Goal: Information Seeking & Learning: Find specific fact

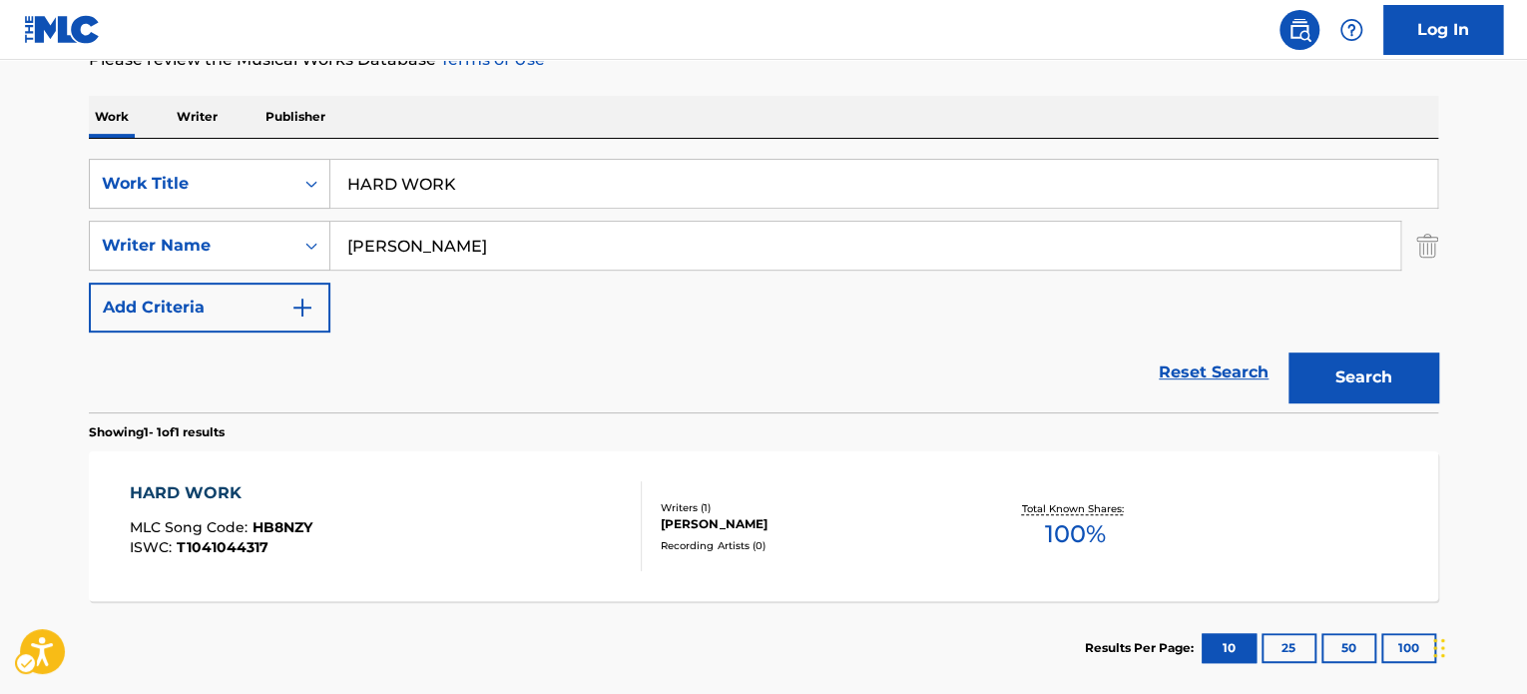
scroll to position [285, 0]
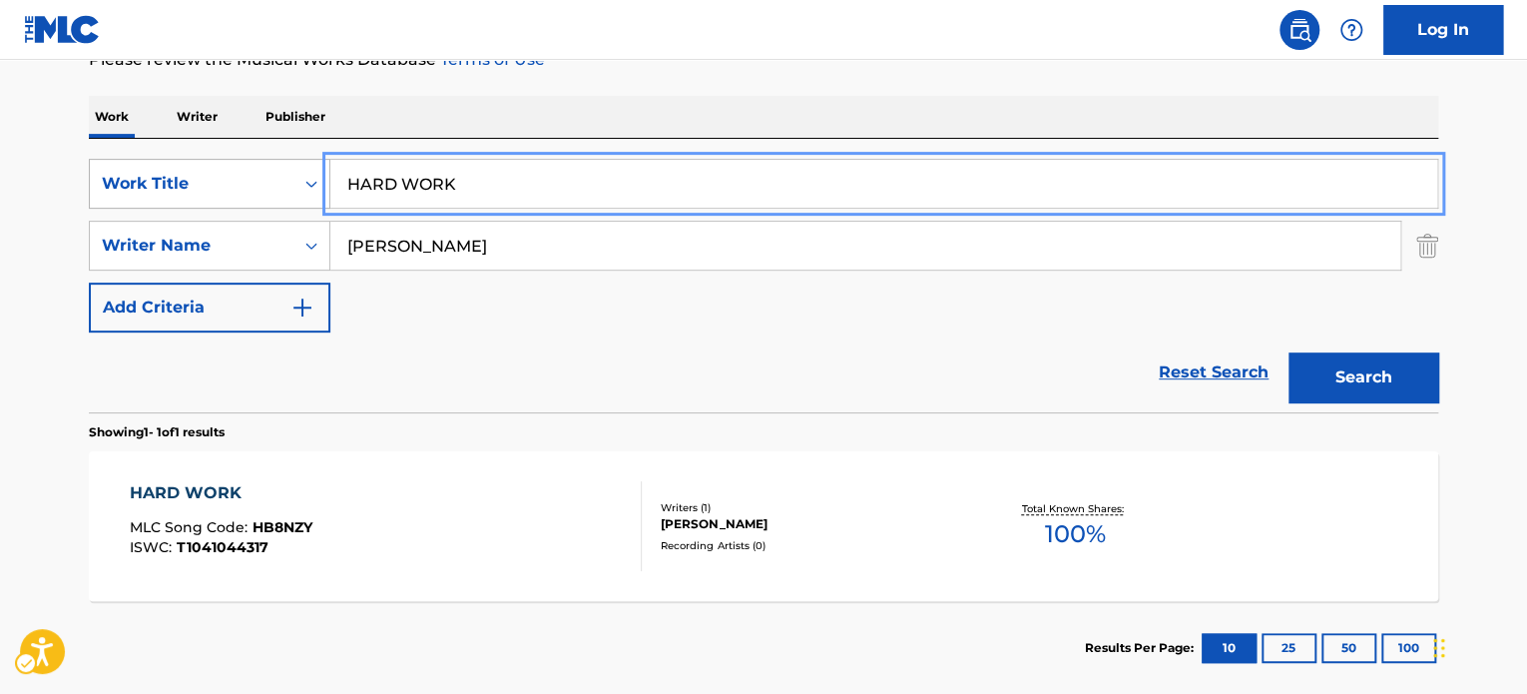
paste input "PURE LOVE"
drag, startPoint x: 460, startPoint y: 191, endPoint x: 304, endPoint y: 207, distance: 156.5
click at [220, 186] on div "SearchWithCriteria2df348fe-d4a5-44d9-a8a7-3d4be1bcb935 Work Title PURE LOVE" at bounding box center [764, 184] width 1350 height 50
type input "PURE LOVE"
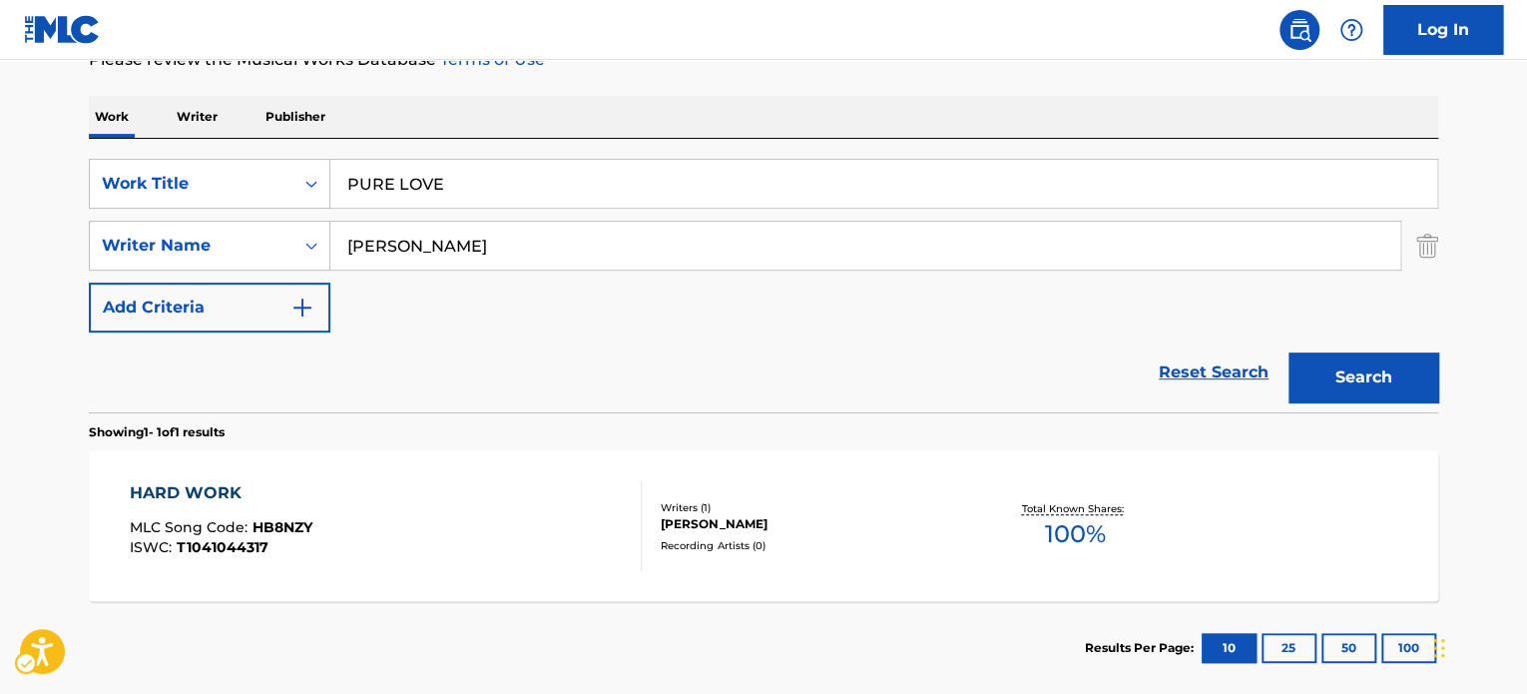
click at [595, 352] on div "Reset Search Search" at bounding box center [764, 372] width 1350 height 80
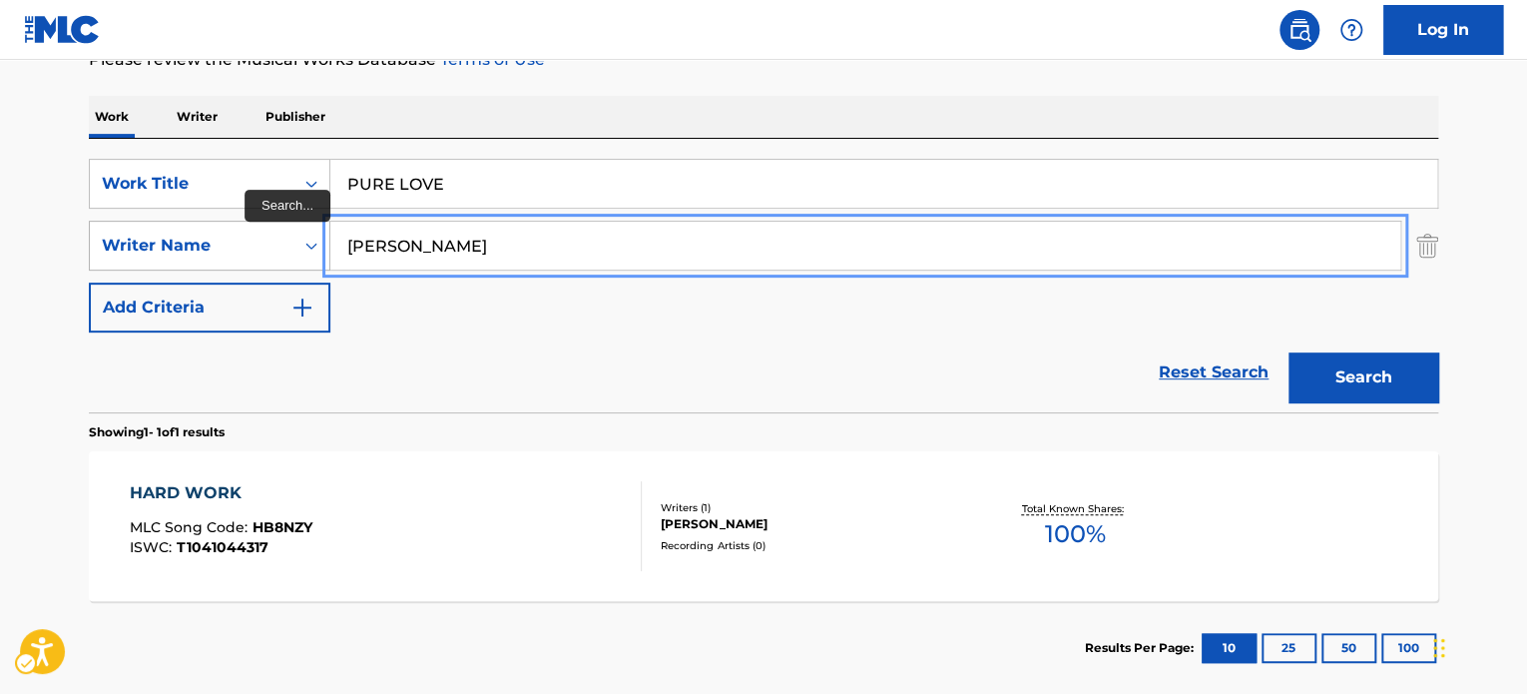
paste input "[PERSON_NAME]"
drag, startPoint x: 433, startPoint y: 248, endPoint x: 228, endPoint y: 251, distance: 205.6
click at [212, 246] on div "SearchWithCriteriacbfae619-02e2-47d3-a126-09bb6264d527 Writer Name [PERSON_NAME]" at bounding box center [764, 246] width 1350 height 50
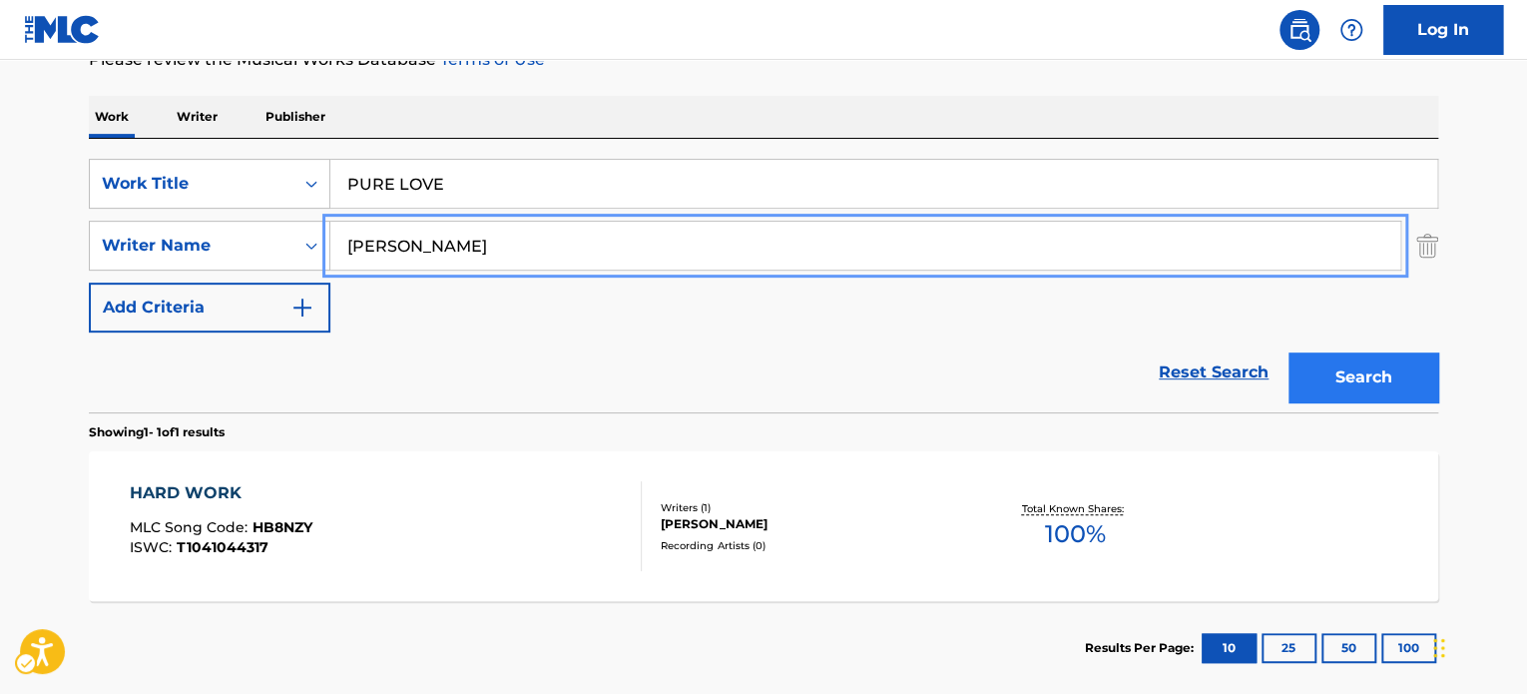
type input "[PERSON_NAME]"
click at [1421, 374] on button "Search" at bounding box center [1364, 377] width 150 height 50
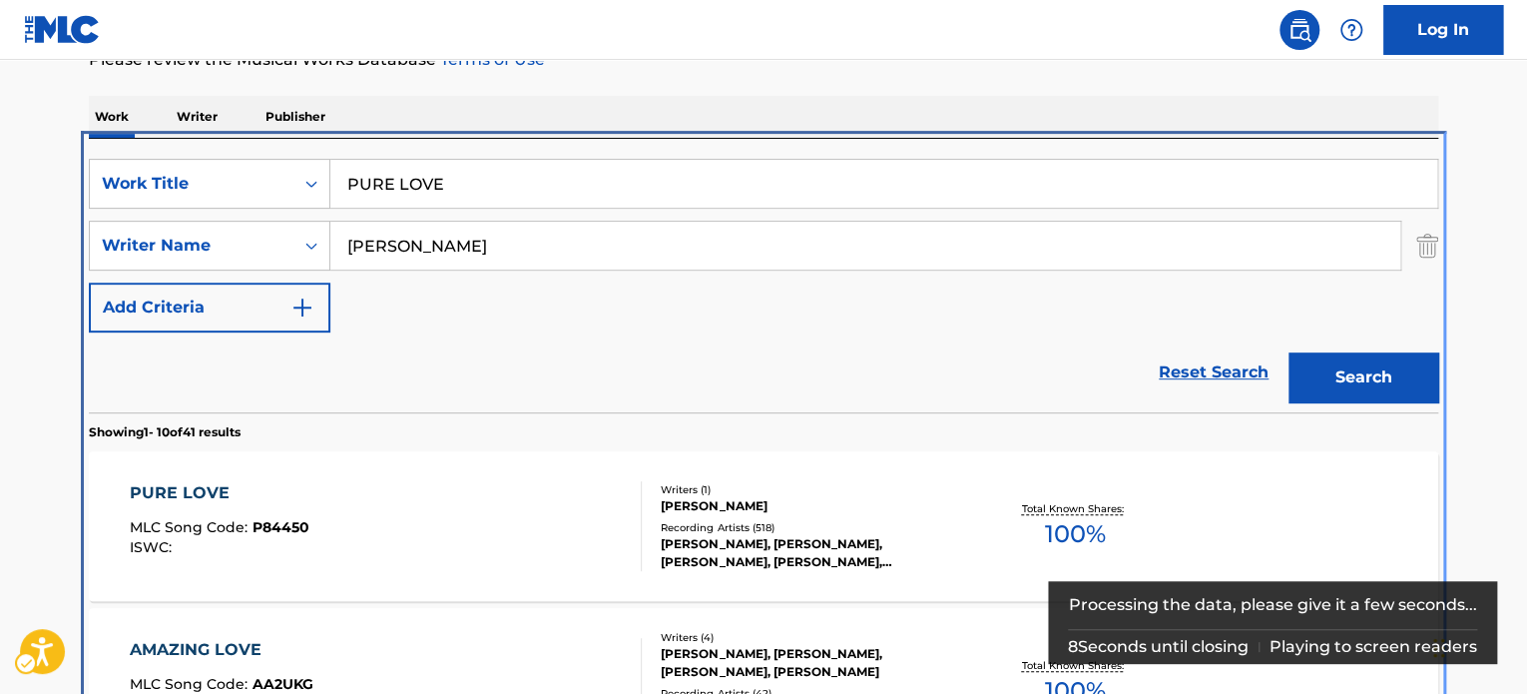
scroll to position [423, 0]
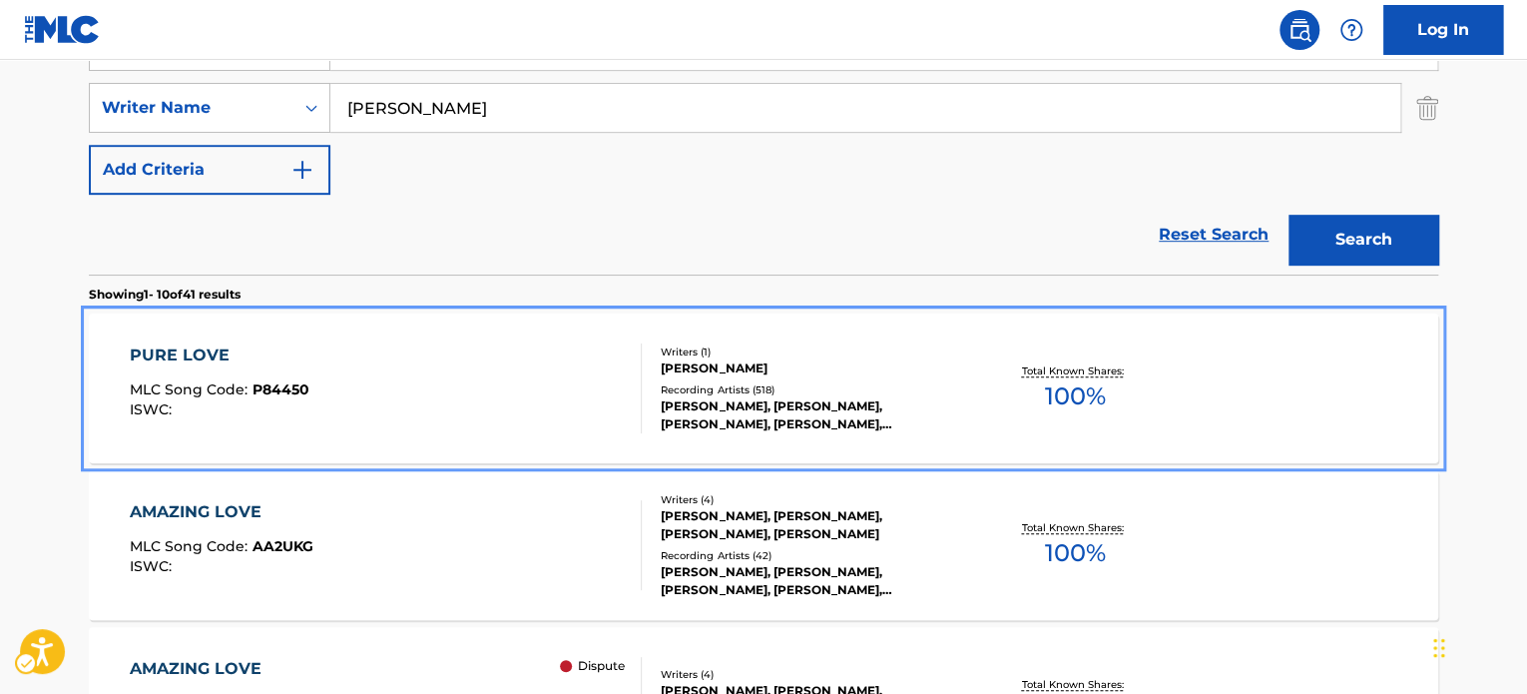
click at [831, 402] on div "[PERSON_NAME], [PERSON_NAME], [PERSON_NAME], [PERSON_NAME], [PERSON_NAME]" at bounding box center [811, 415] width 301 height 36
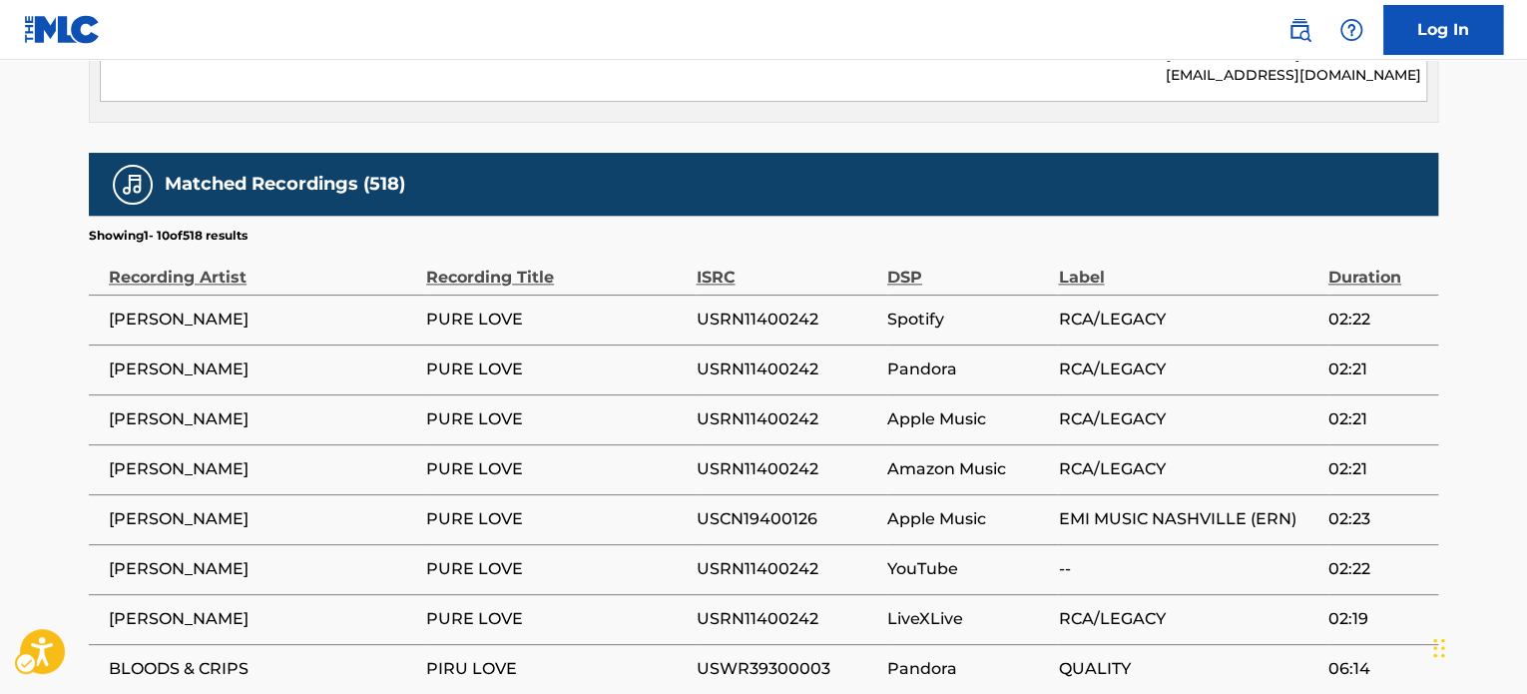
scroll to position [1298, 0]
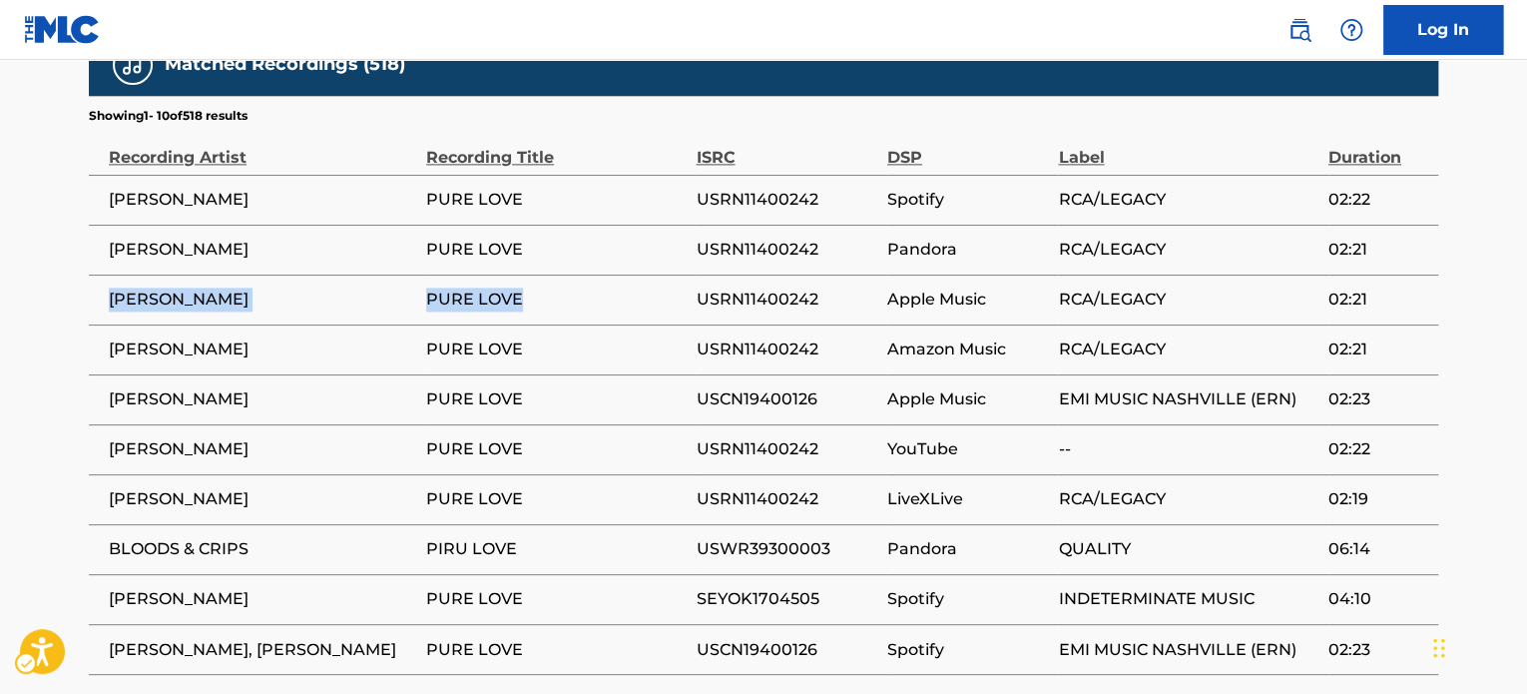
drag, startPoint x: 108, startPoint y: 255, endPoint x: 519, endPoint y: 275, distance: 411.7
click at [519, 275] on tr "[PERSON_NAME] PURE LOVE USRN11400242 Apple Music RCA/LEGACY 02:21" at bounding box center [764, 300] width 1350 height 50
copy tr "[PERSON_NAME] PURE LOVE"
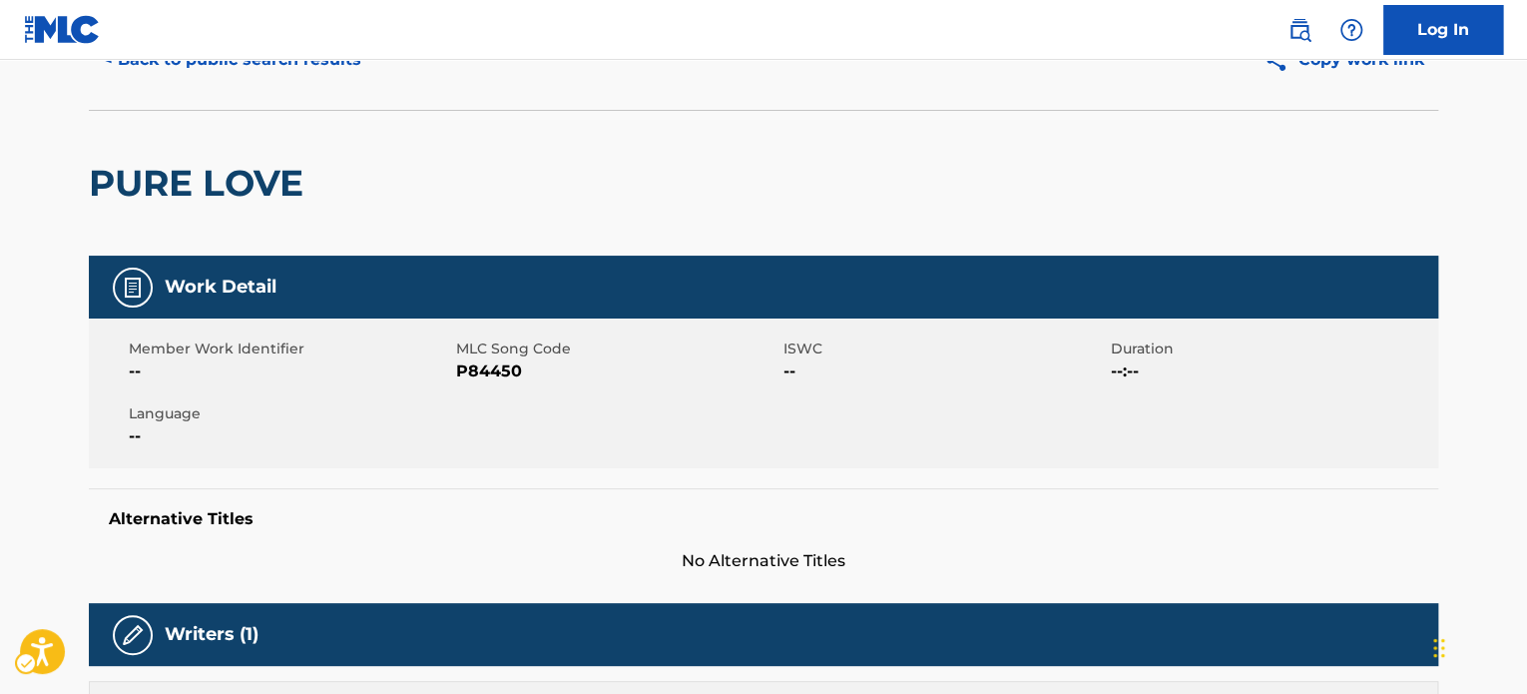
scroll to position [0, 0]
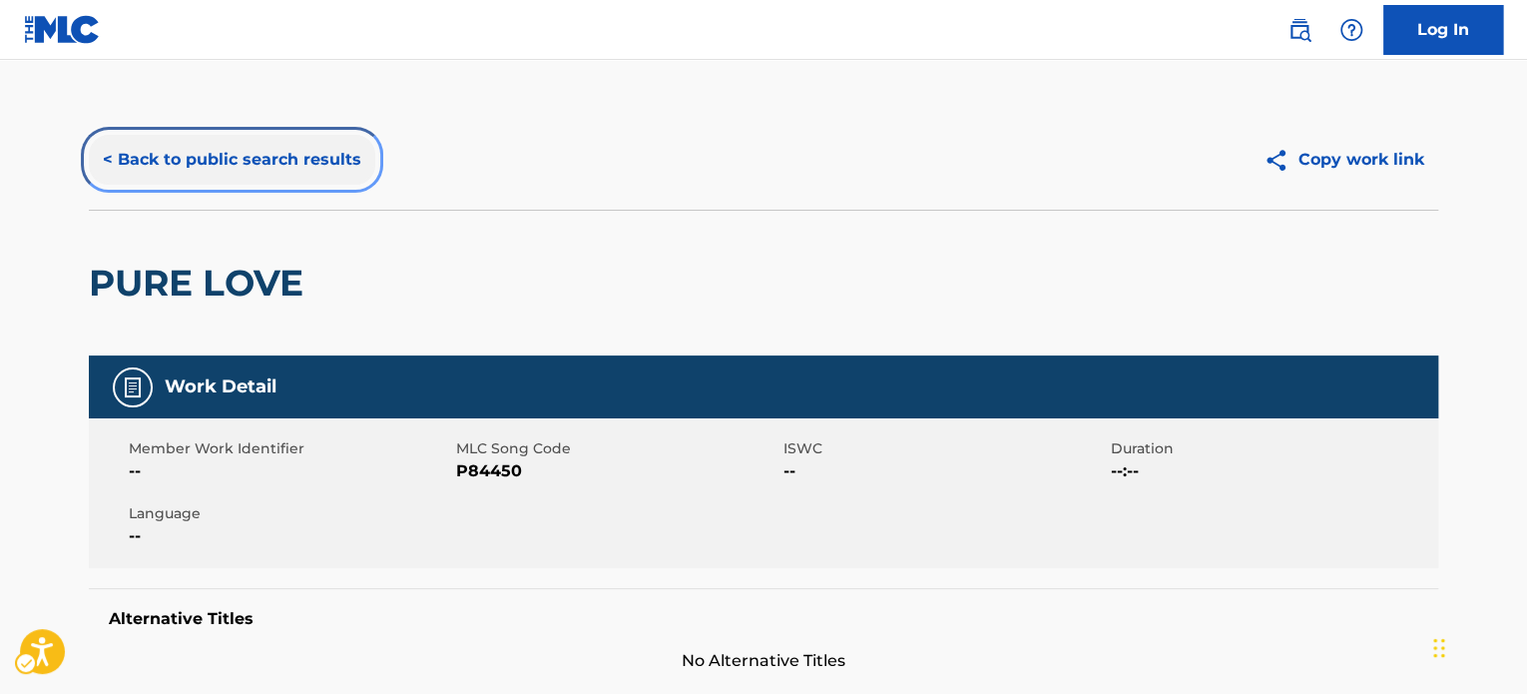
click at [244, 171] on button "< Back to public search results" at bounding box center [232, 160] width 286 height 50
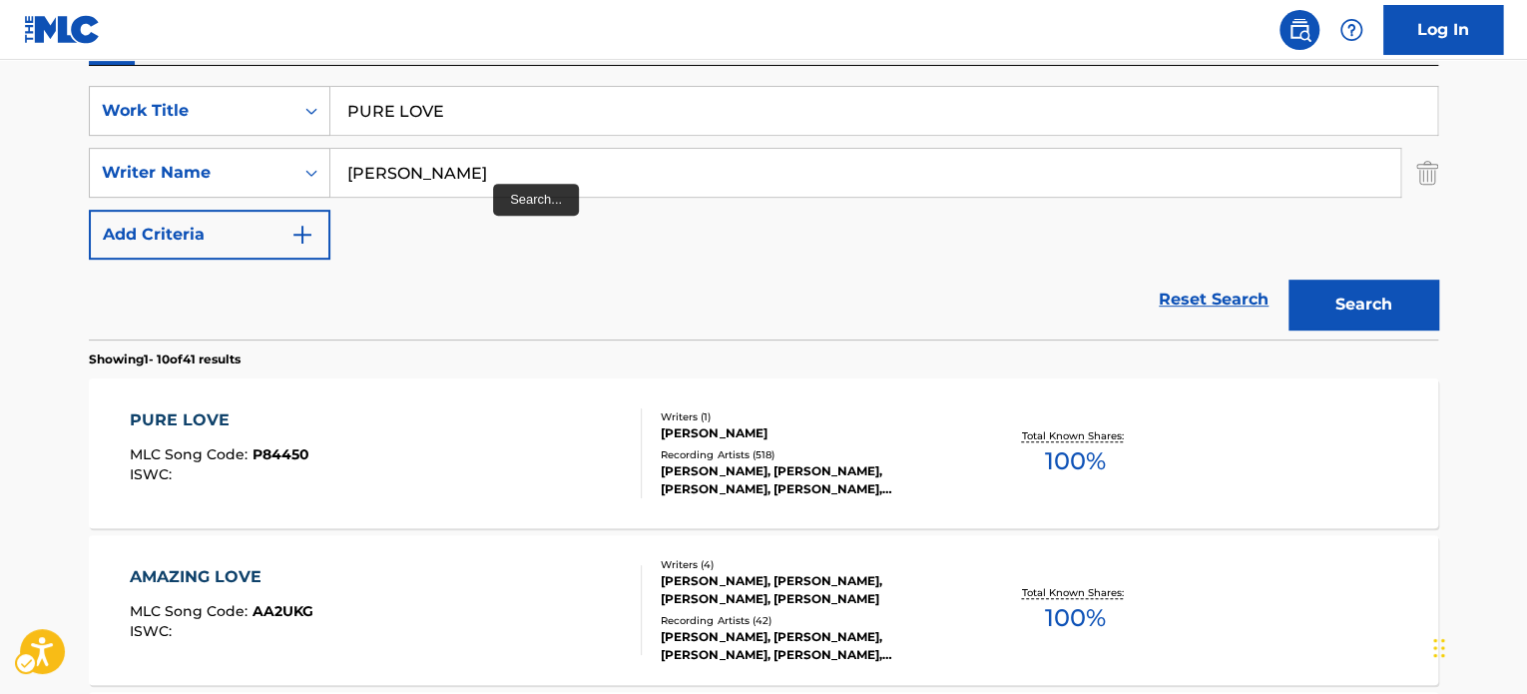
scroll to position [323, 0]
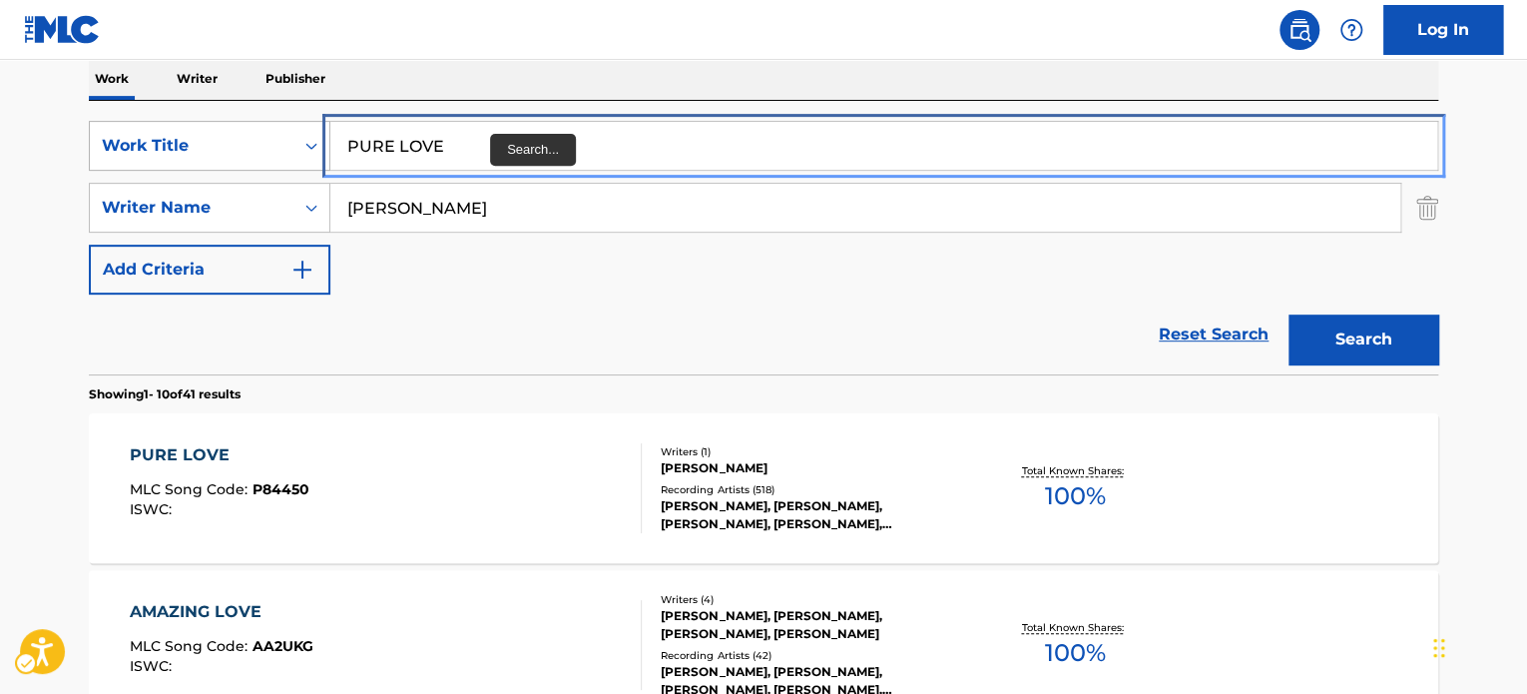
paste input "TINH THU [PERSON_NAME]"
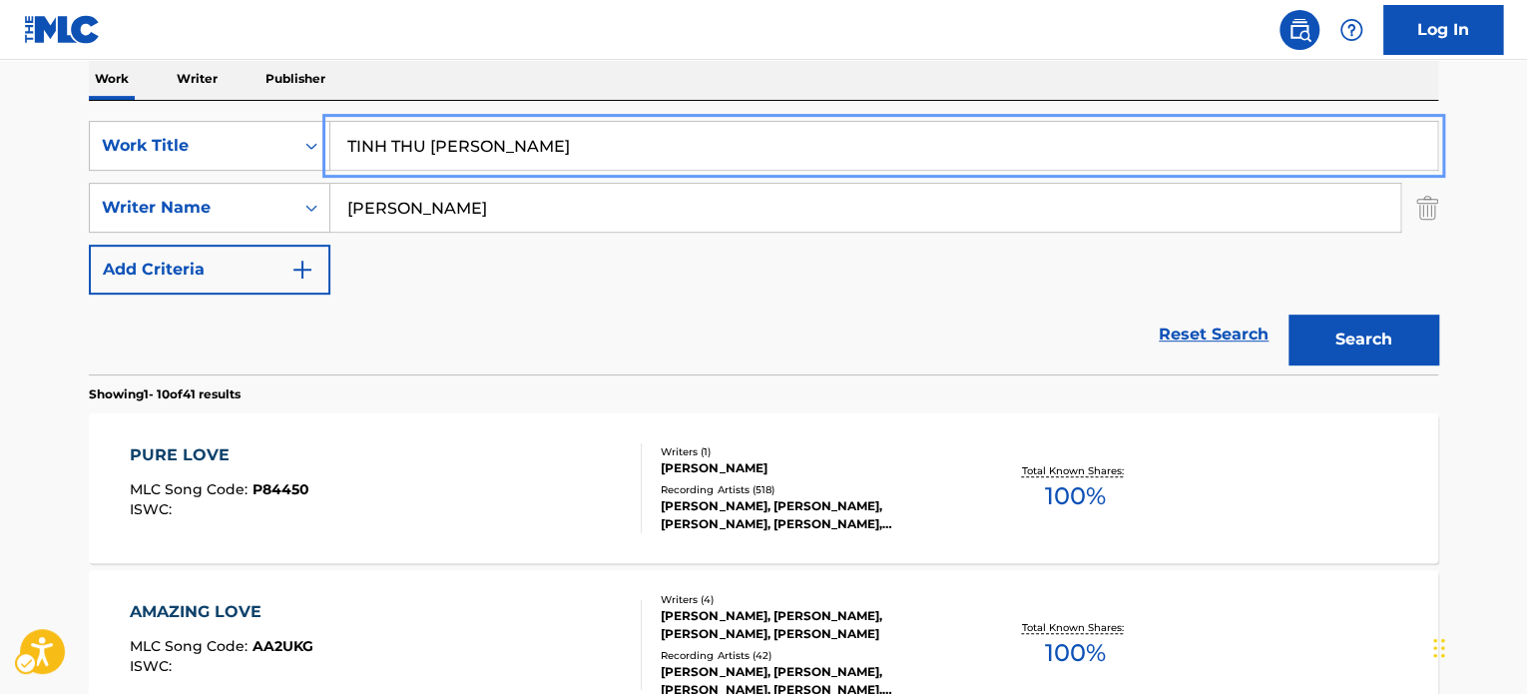
drag, startPoint x: 490, startPoint y: 146, endPoint x: 376, endPoint y: 187, distance: 120.9
type input "TINH THU [PERSON_NAME]"
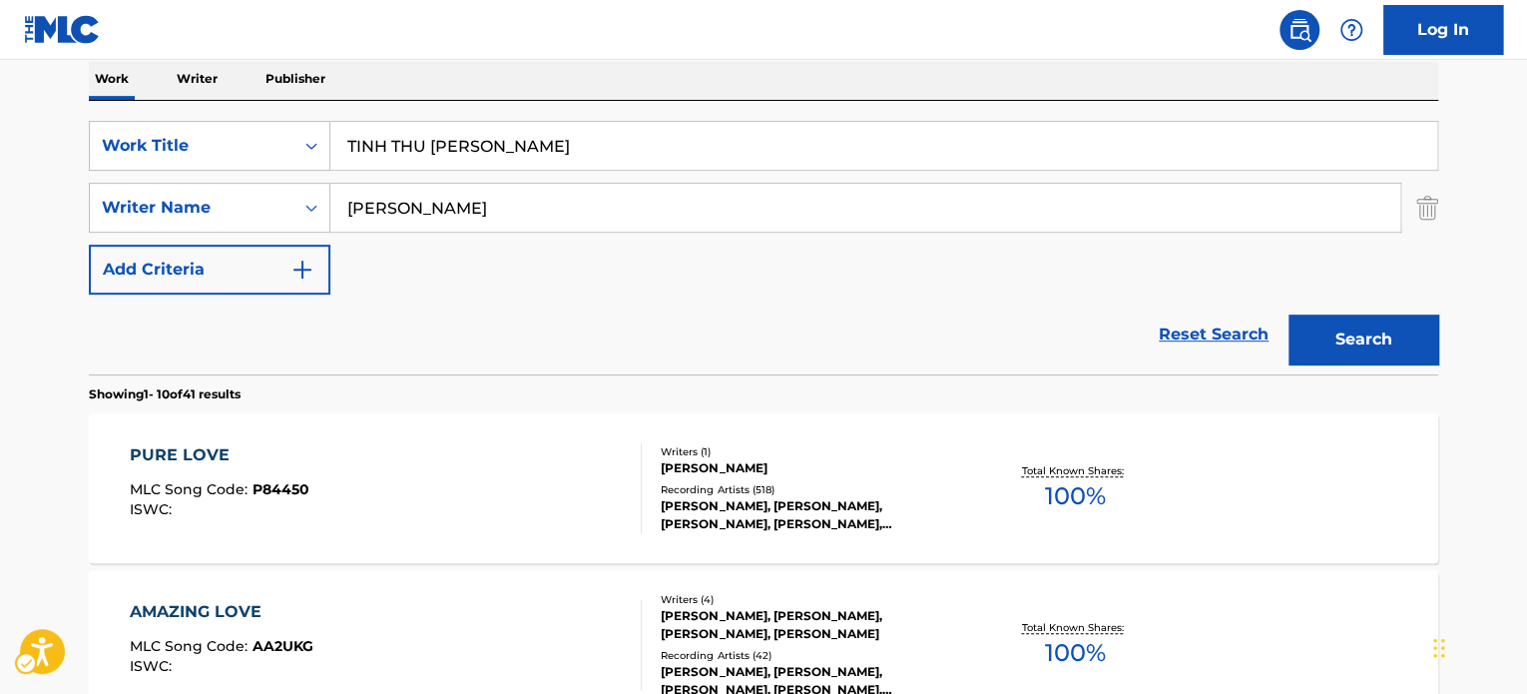
click at [530, 294] on div "Reset Search Search" at bounding box center [764, 334] width 1350 height 80
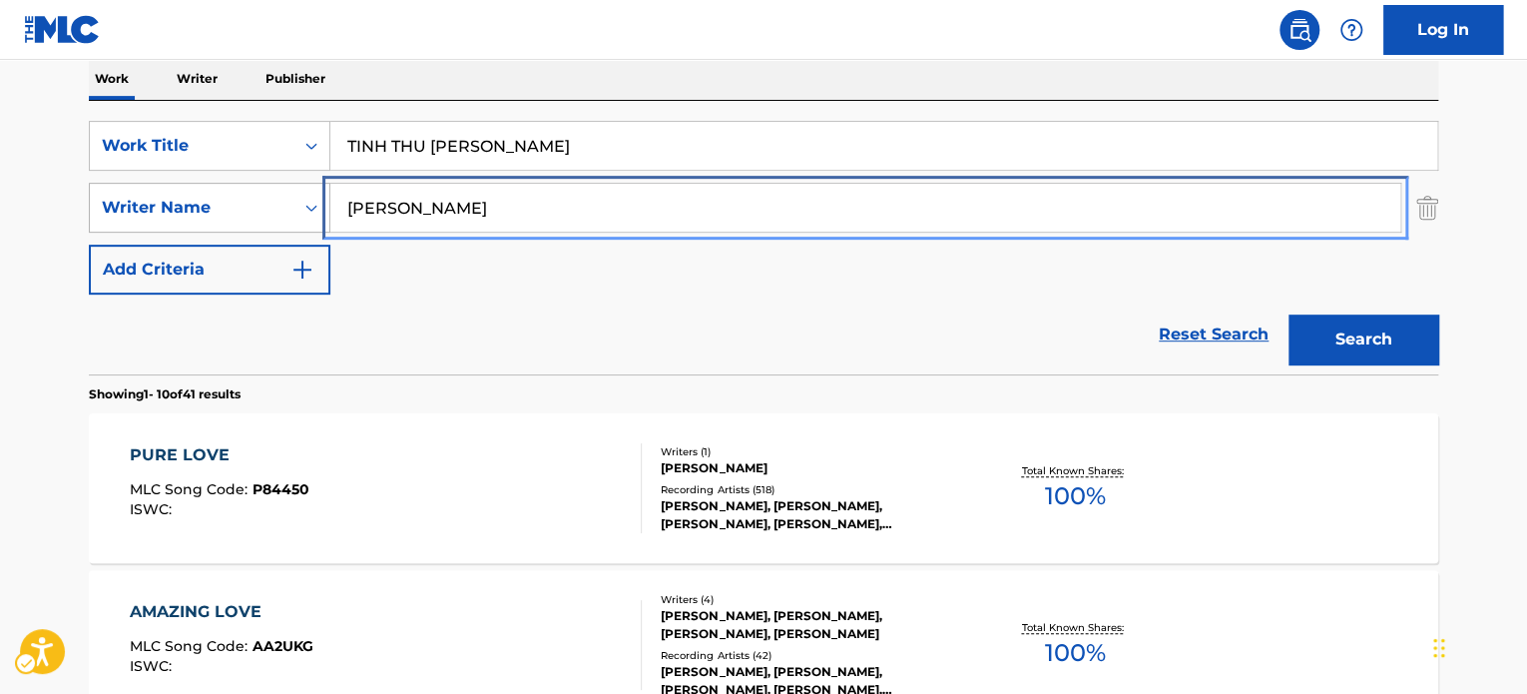
paste input "[PERSON_NAME] [PERSON_NAME]"
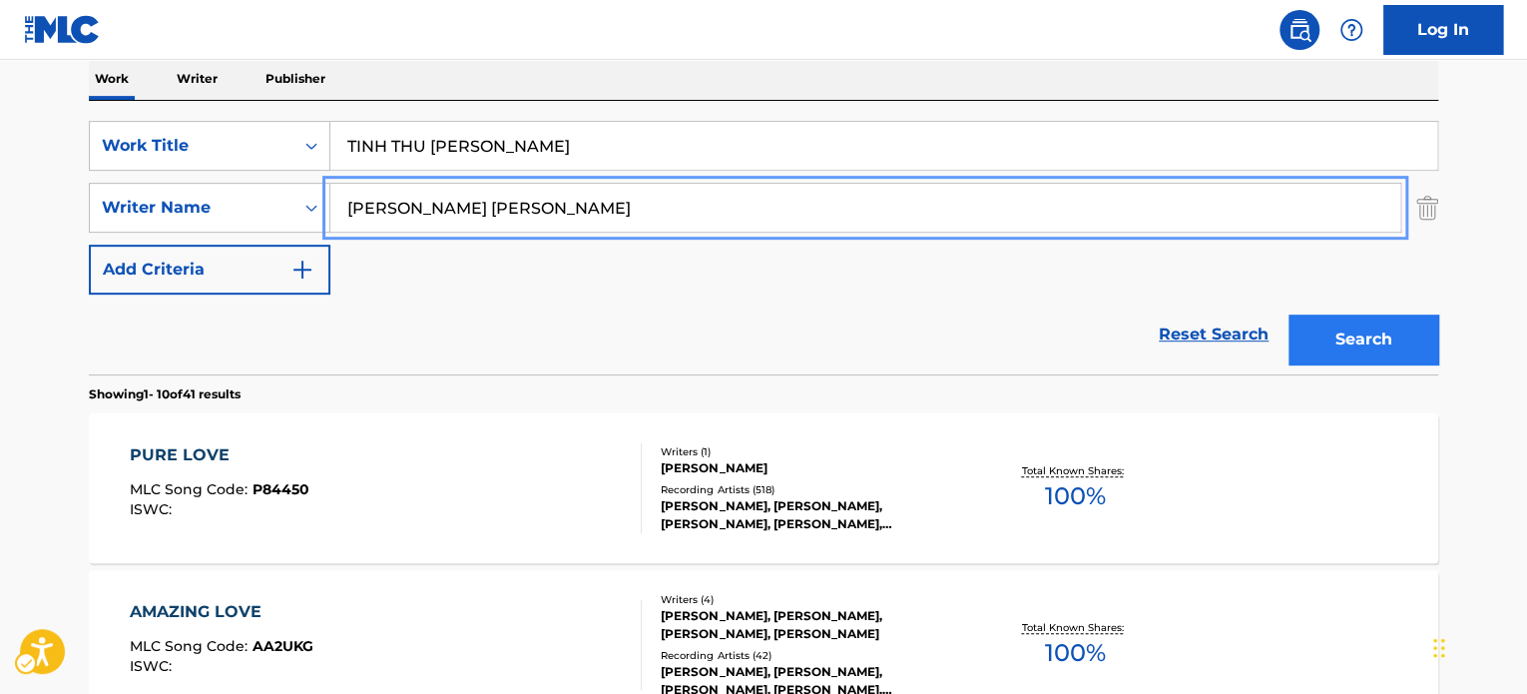
type input "[PERSON_NAME] [PERSON_NAME]"
click at [1367, 356] on button "Search" at bounding box center [1364, 339] width 150 height 50
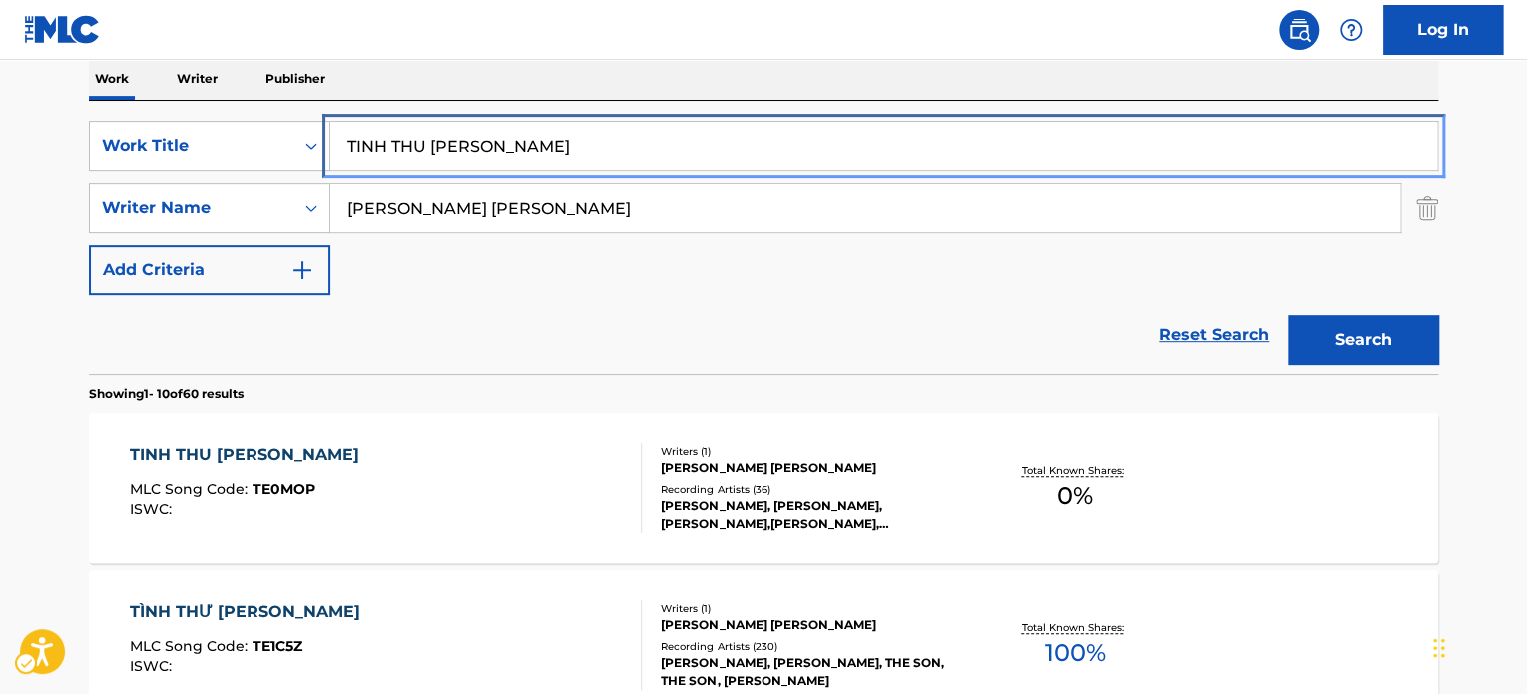
paste input "[PERSON_NAME]"
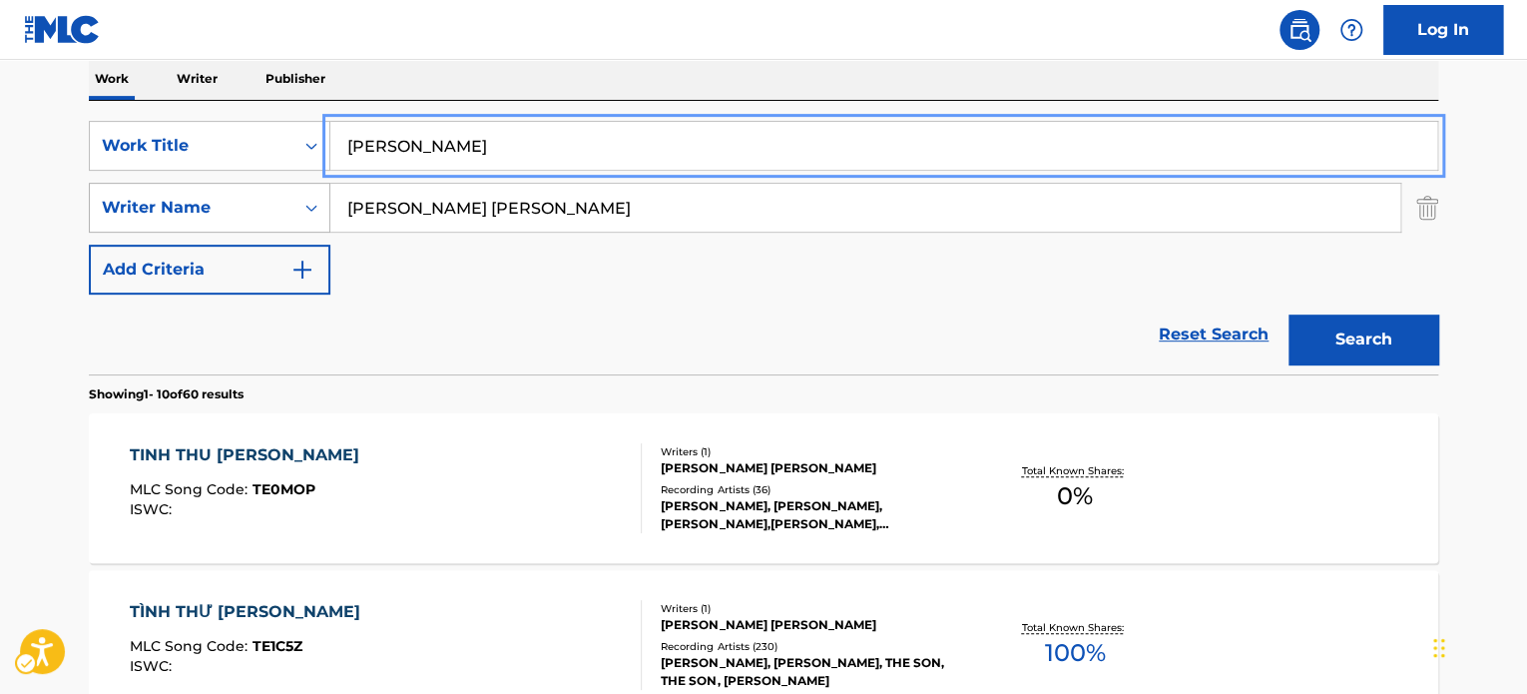
drag, startPoint x: 524, startPoint y: 154, endPoint x: 313, endPoint y: 227, distance: 222.9
click at [128, 173] on div "SearchWithCriteria2df348fe-d4a5-44d9-a8a7-3d4be1bcb935 Work Title ADI POONGUYIL…" at bounding box center [764, 208] width 1350 height 174
type input "[PERSON_NAME]"
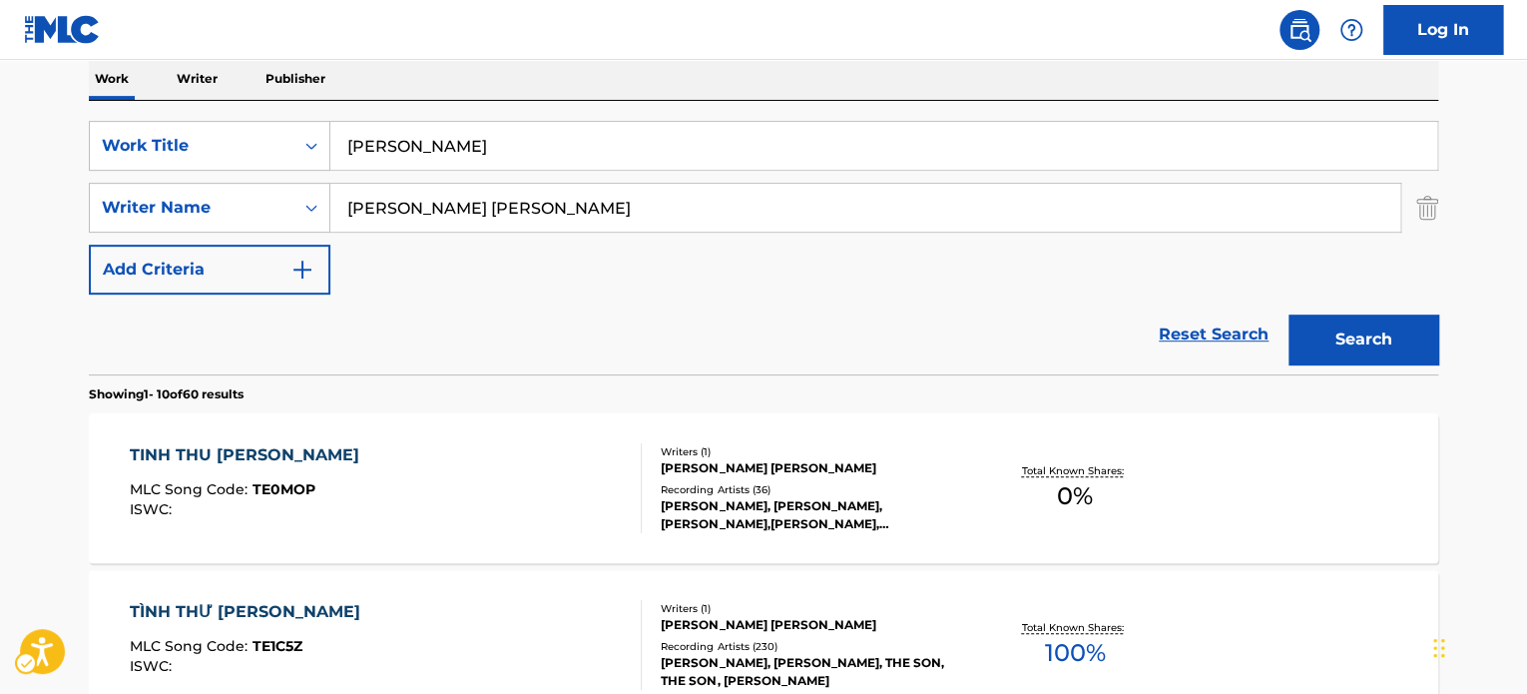
click at [524, 284] on div "SearchWithCriteria2df348fe-d4a5-44d9-a8a7-3d4be1bcb935 Work Title ADI POONGUYIL…" at bounding box center [764, 208] width 1350 height 174
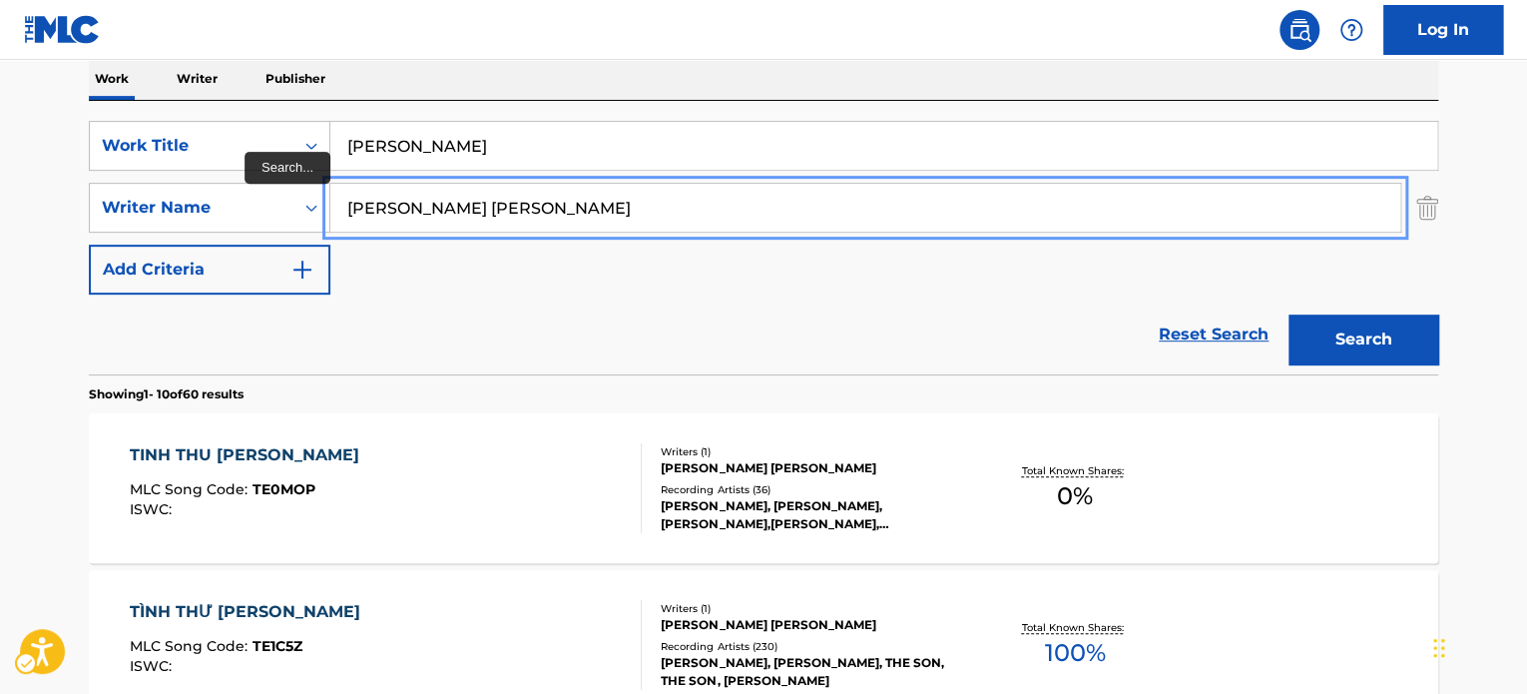
paste input "ILAIYARAAJA"
drag, startPoint x: 535, startPoint y: 217, endPoint x: 234, endPoint y: 235, distance: 302.0
click at [234, 235] on div "SearchWithCriteria2df348fe-d4a5-44d9-a8a7-3d4be1bcb935 Work Title ADI POONGUYIL…" at bounding box center [764, 208] width 1350 height 174
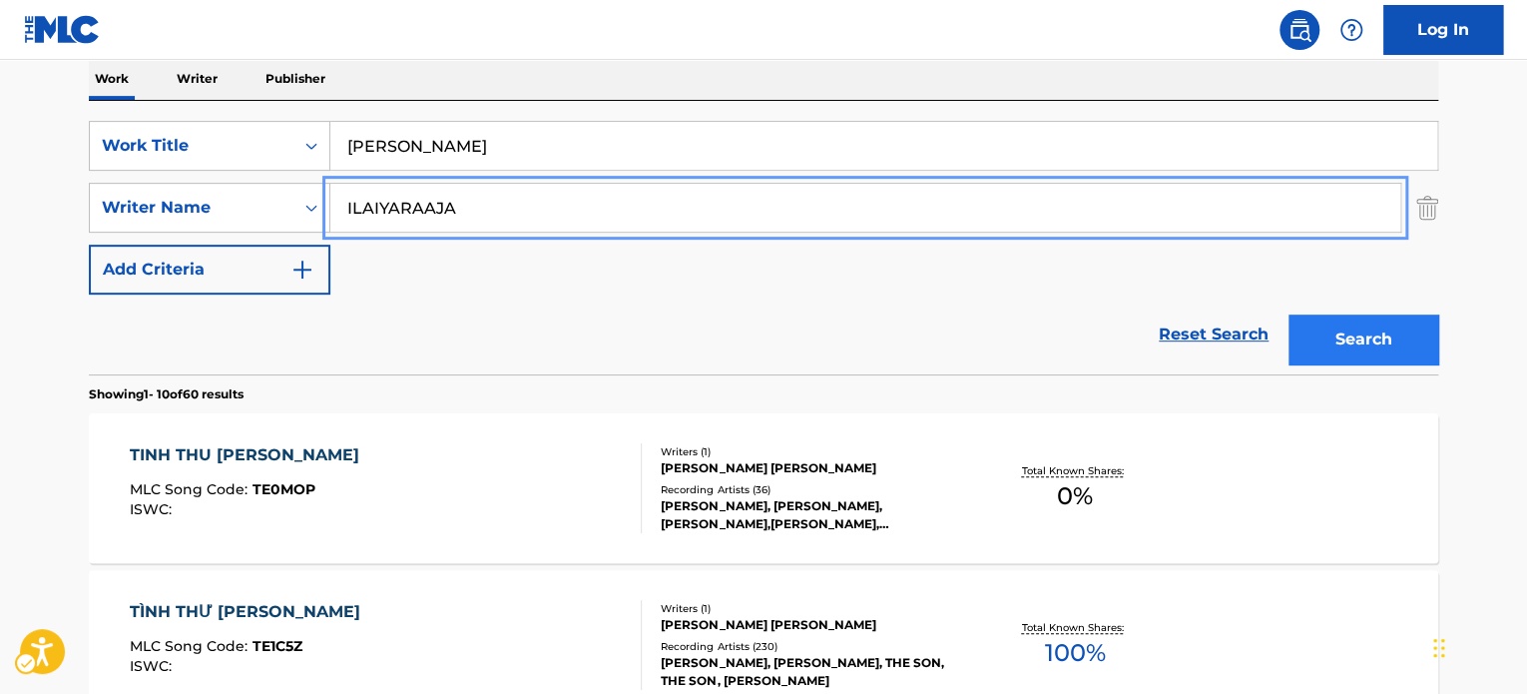
type input "ILAIYARAAJA"
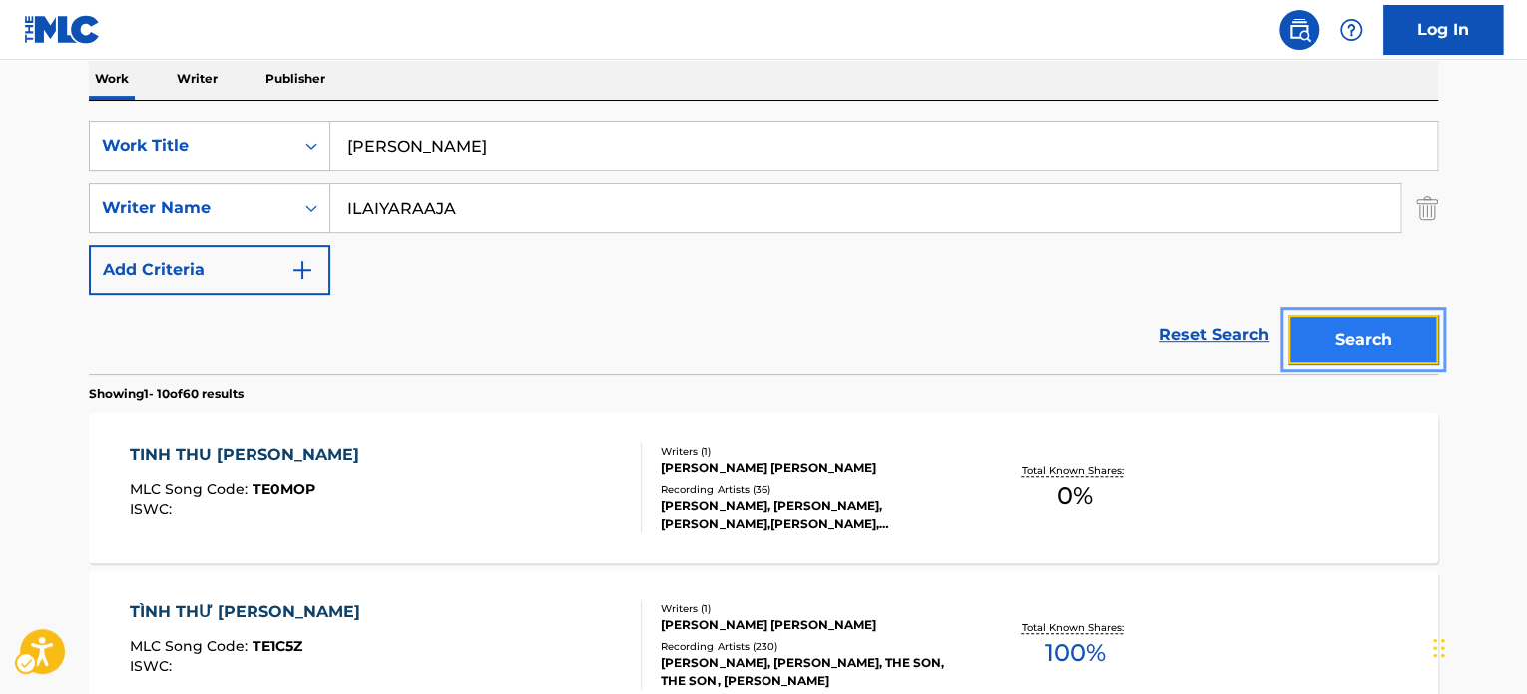
click at [1346, 341] on button "Search" at bounding box center [1364, 339] width 150 height 50
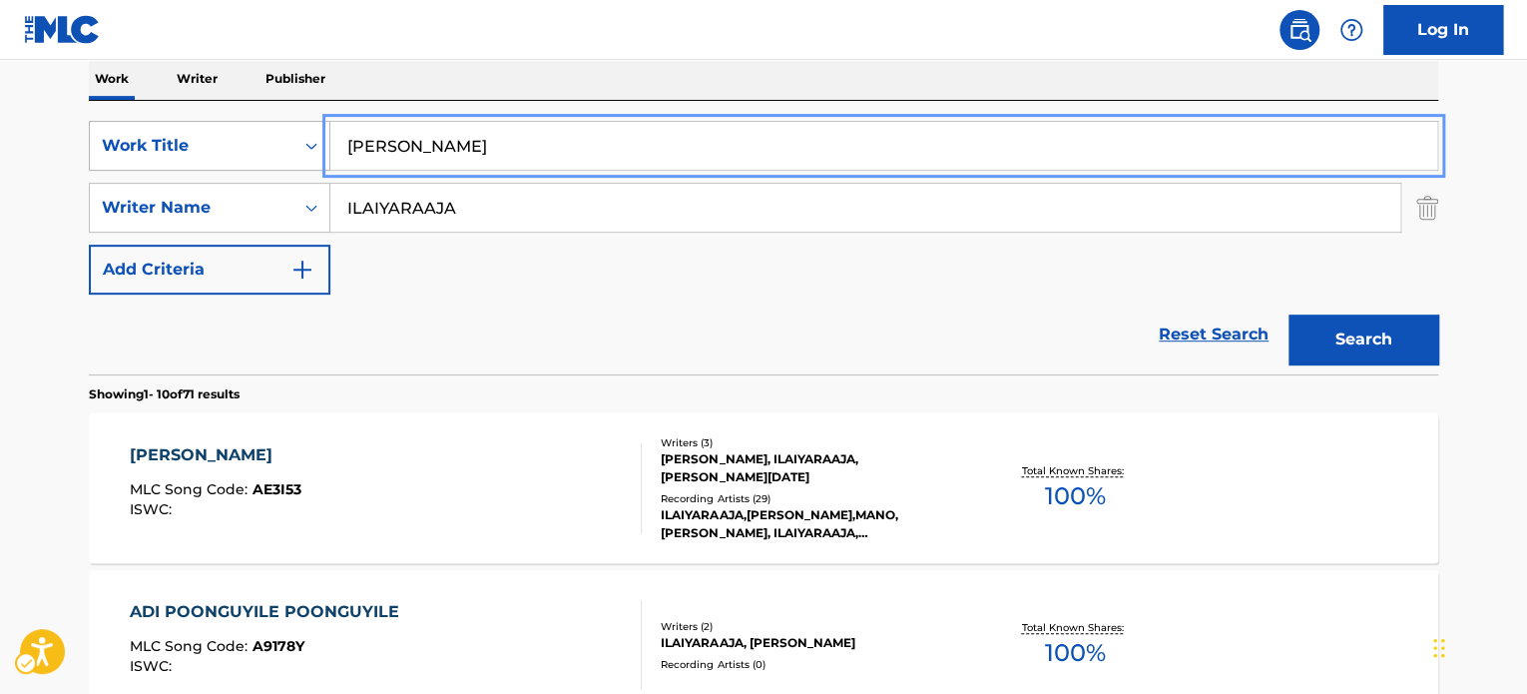
paste input "SEMBARUTHI POOVU"
drag, startPoint x: 533, startPoint y: 145, endPoint x: 298, endPoint y: 160, distance: 235.1
click at [256, 157] on div "SearchWithCriteria2df348fe-d4a5-44d9-a8a7-3d4be1bcb935 Work Title SEMBARUTHI PO…" at bounding box center [764, 146] width 1350 height 50
type input "SEMBARUTHI POOVU"
click at [1345, 338] on button "Search" at bounding box center [1364, 339] width 150 height 50
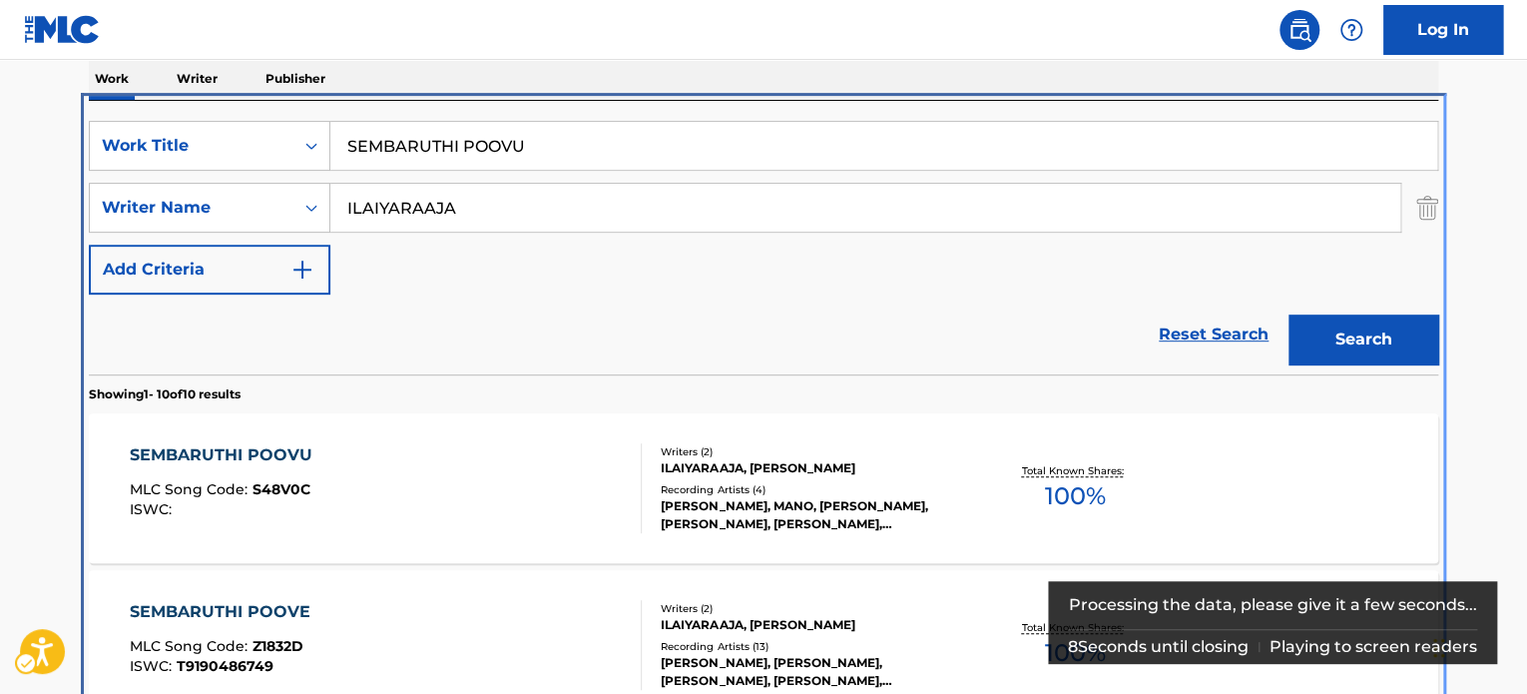
scroll to position [423, 0]
